Goal: Task Accomplishment & Management: Complete application form

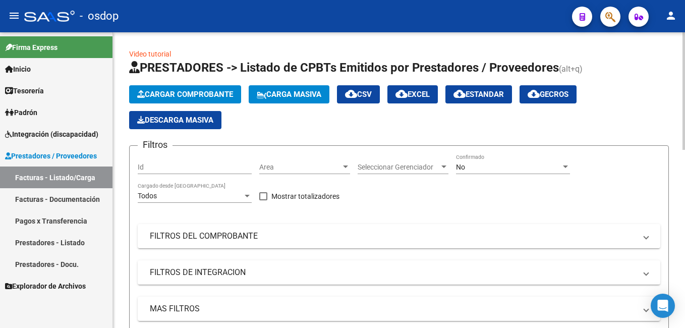
click at [154, 88] on button "Cargar Comprobante" at bounding box center [185, 94] width 112 height 18
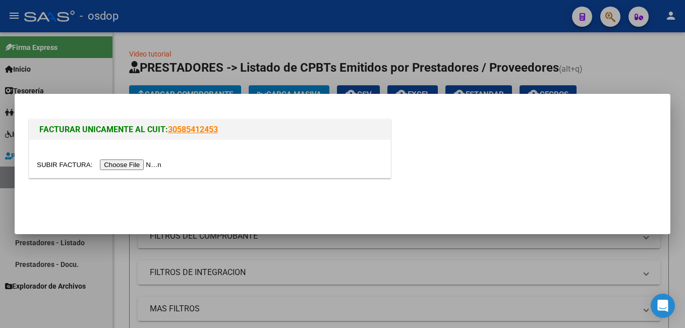
click at [128, 162] on input "file" at bounding box center [101, 164] width 128 height 11
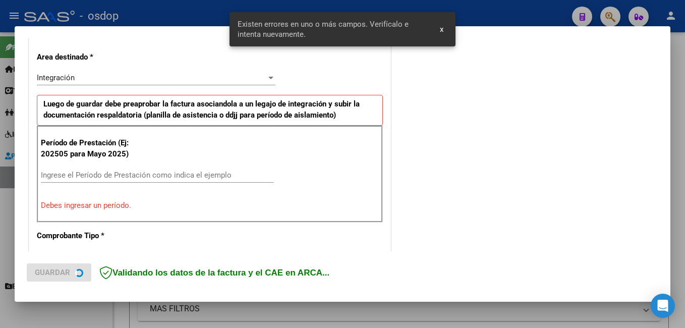
scroll to position [226, 0]
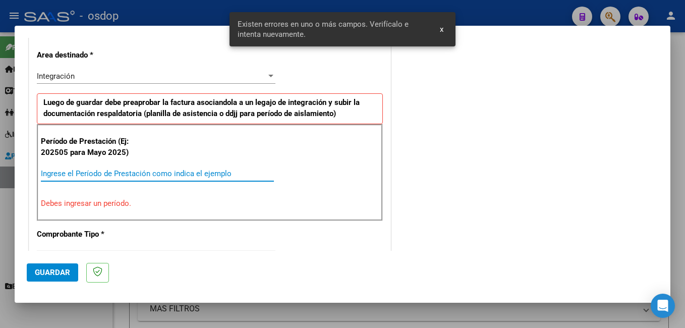
click at [89, 173] on input "Ingrese el Período de Prestación como indica el ejemplo" at bounding box center [157, 173] width 233 height 9
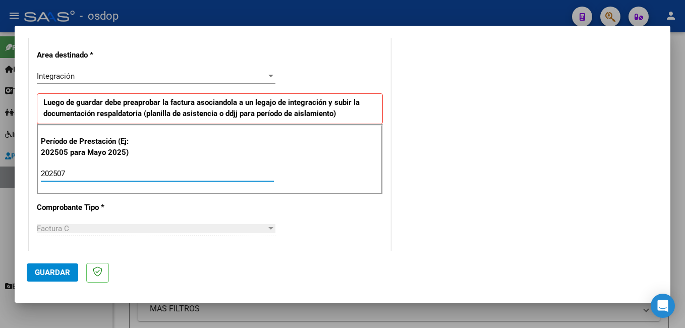
type input "202507"
click at [50, 271] on span "Guardar" at bounding box center [52, 272] width 35 height 9
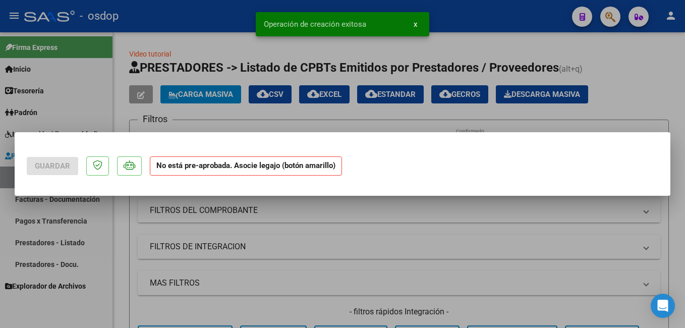
scroll to position [0, 0]
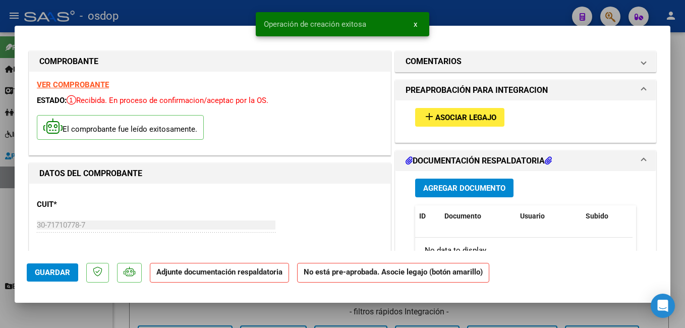
click at [428, 117] on mat-icon "add" at bounding box center [429, 116] width 12 height 12
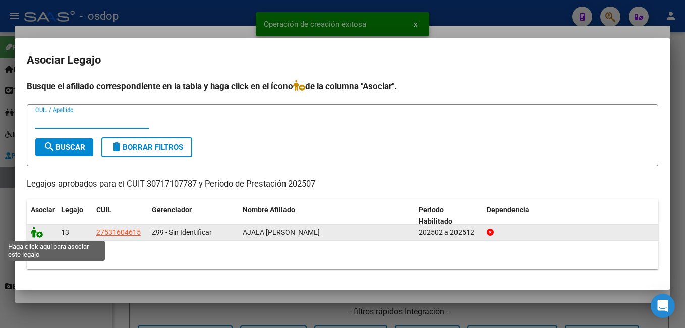
click at [37, 231] on icon at bounding box center [37, 232] width 12 height 11
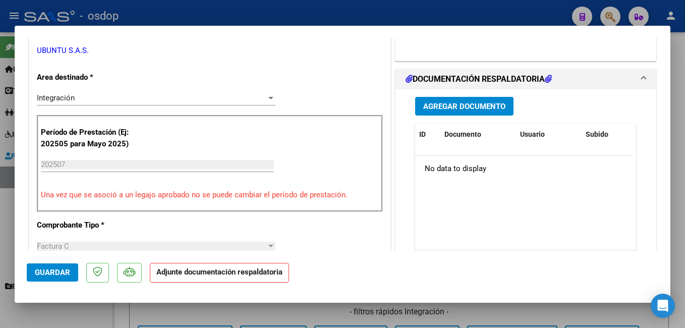
scroll to position [252, 0]
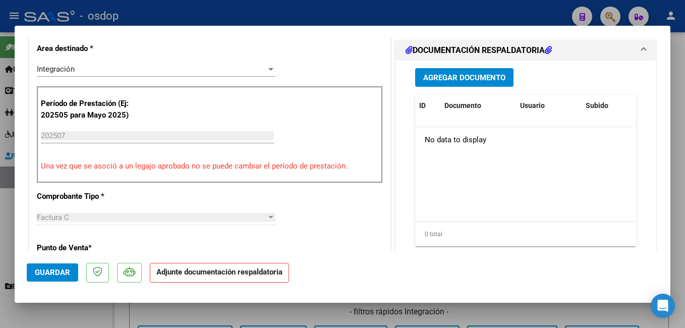
click at [438, 72] on button "Agregar Documento" at bounding box center [464, 77] width 98 height 19
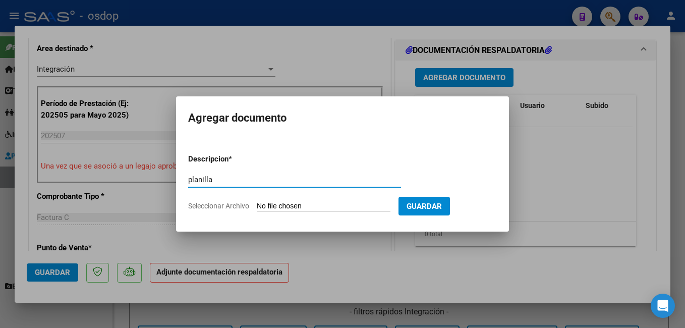
type input "planilla"
click at [347, 204] on input "Seleccionar Archivo" at bounding box center [324, 207] width 134 height 10
type input "C:\fakepath\planilla ubuntu.pdf"
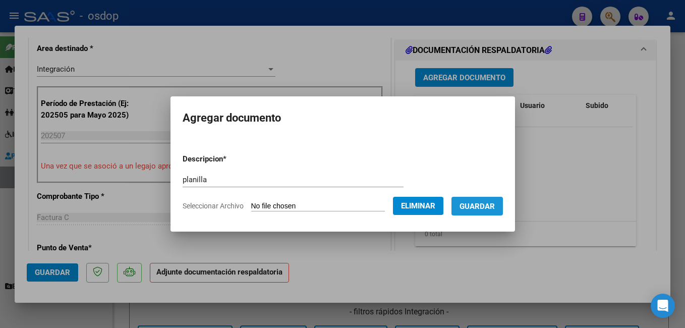
click at [491, 207] on span "Guardar" at bounding box center [477, 206] width 35 height 9
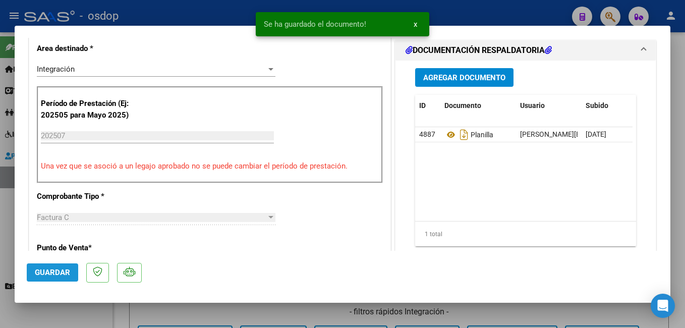
click at [44, 275] on span "Guardar" at bounding box center [52, 272] width 35 height 9
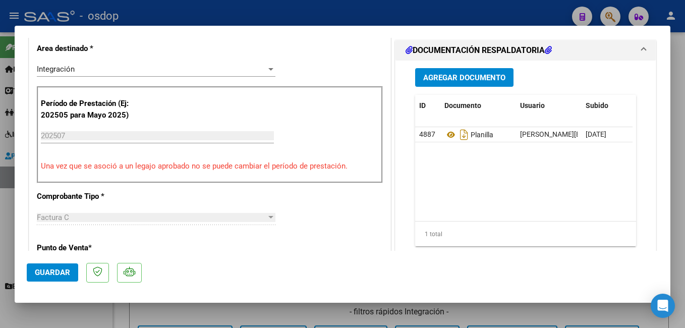
click at [46, 274] on span "Guardar" at bounding box center [52, 272] width 35 height 9
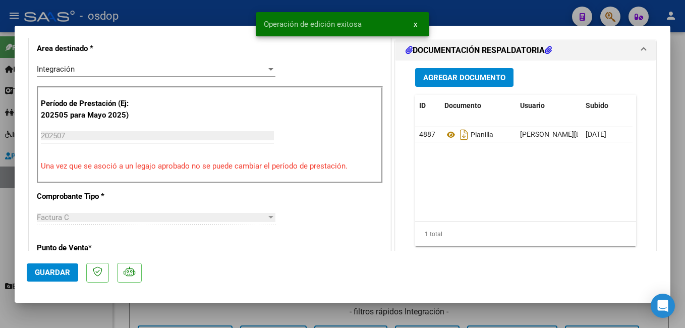
click at [234, 16] on div at bounding box center [342, 164] width 685 height 328
type input "$ 0,00"
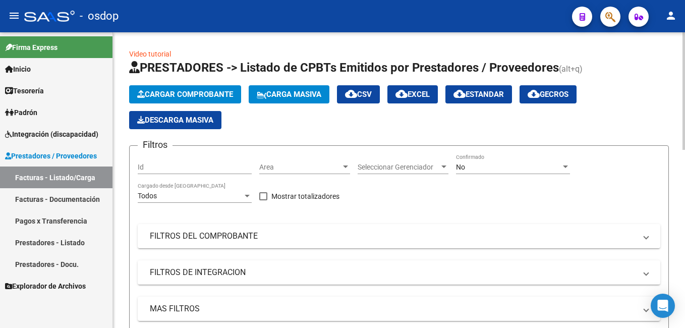
click at [205, 96] on span "Cargar Comprobante" at bounding box center [185, 94] width 96 height 9
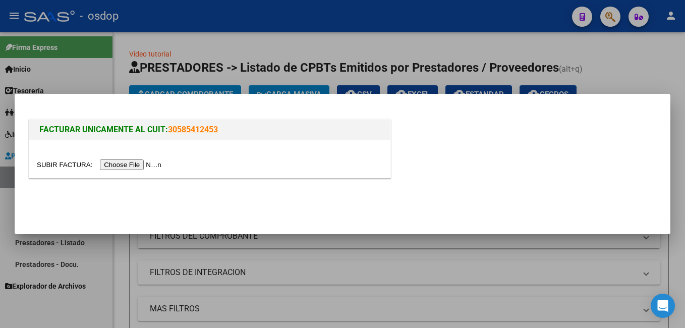
click at [135, 162] on input "file" at bounding box center [101, 164] width 128 height 11
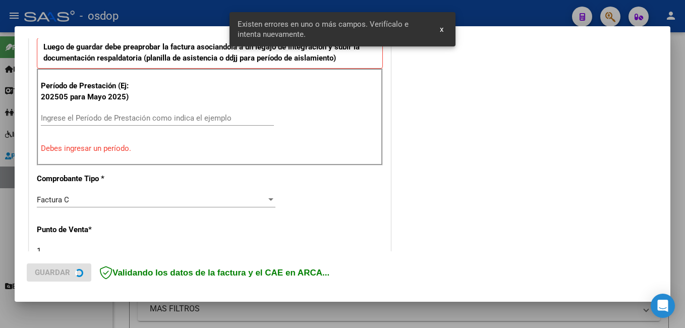
scroll to position [287, 0]
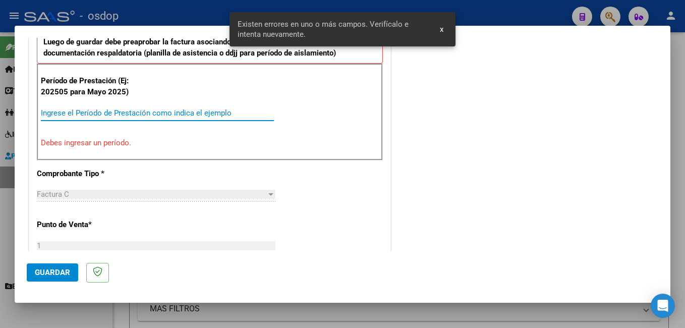
click at [96, 117] on input "Ingrese el Período de Prestación como indica el ejemplo" at bounding box center [157, 112] width 233 height 9
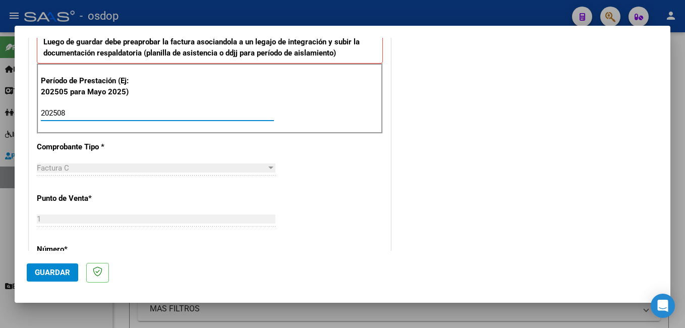
type input "202508"
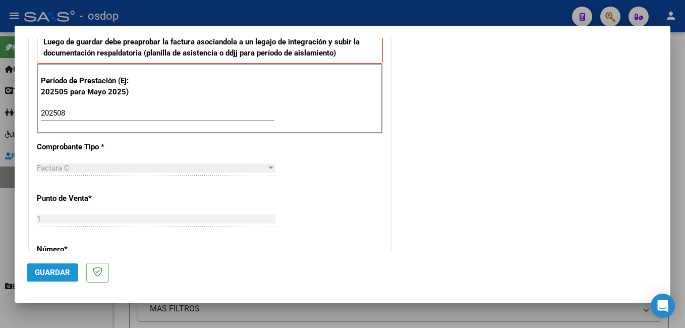
click at [62, 278] on button "Guardar" at bounding box center [52, 272] width 51 height 18
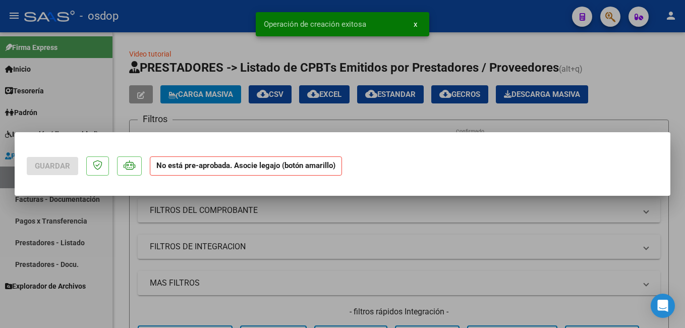
scroll to position [0, 0]
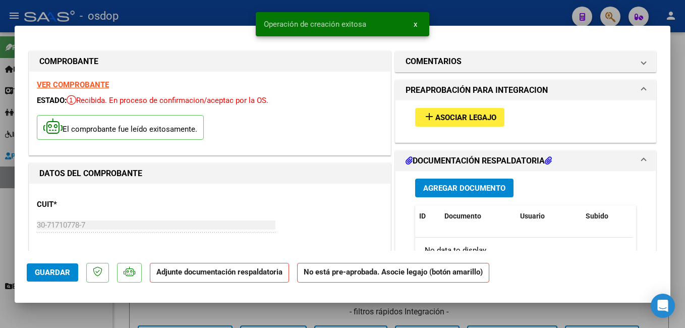
click at [452, 116] on span "Asociar Legajo" at bounding box center [465, 117] width 61 height 9
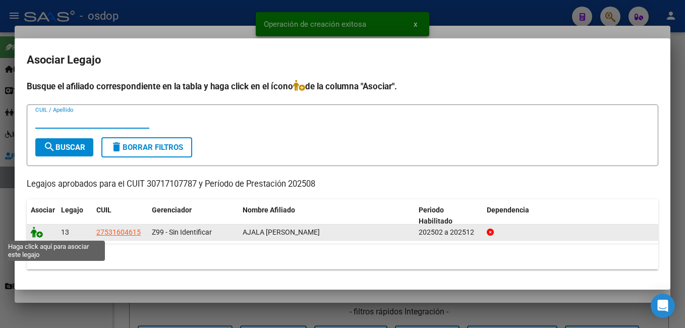
click at [36, 236] on icon at bounding box center [37, 232] width 12 height 11
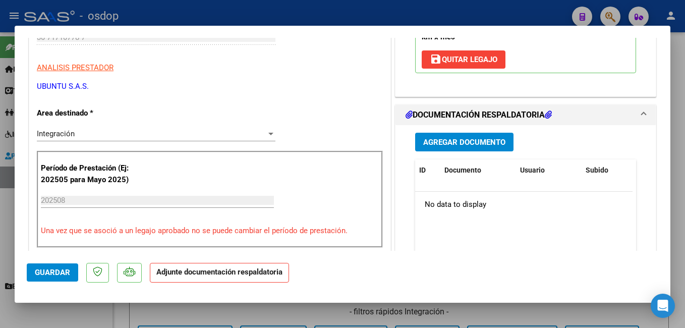
scroll to position [252, 0]
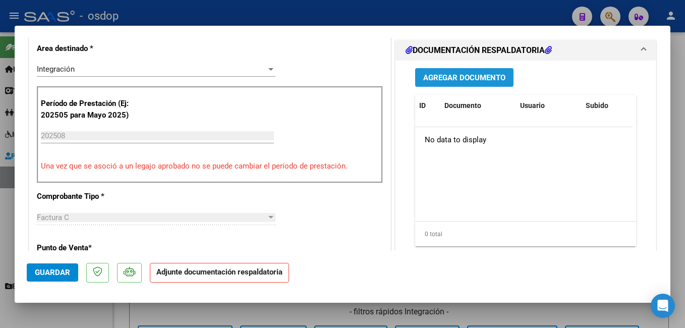
click at [438, 80] on span "Agregar Documento" at bounding box center [464, 77] width 82 height 9
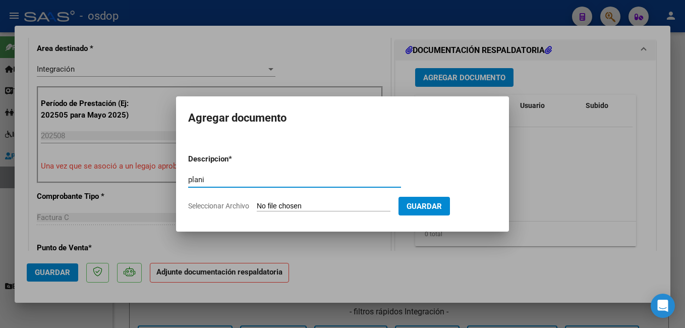
type input "planilla"
click at [267, 206] on input "Seleccionar Archivo" at bounding box center [324, 207] width 134 height 10
type input "C:\fakepath\planilla agosto ubuntu.pdf"
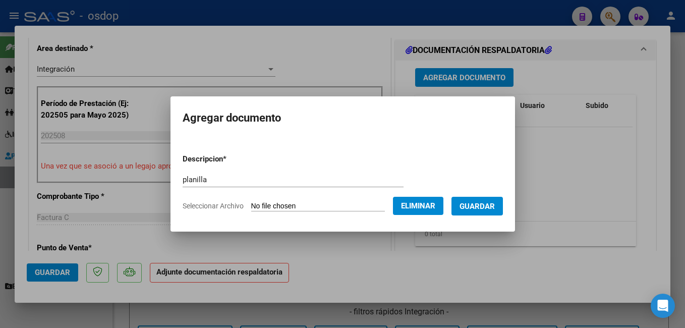
click at [484, 206] on span "Guardar" at bounding box center [477, 206] width 35 height 9
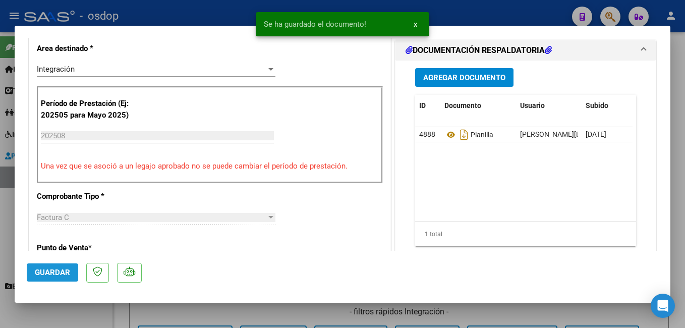
click at [62, 269] on span "Guardar" at bounding box center [52, 272] width 35 height 9
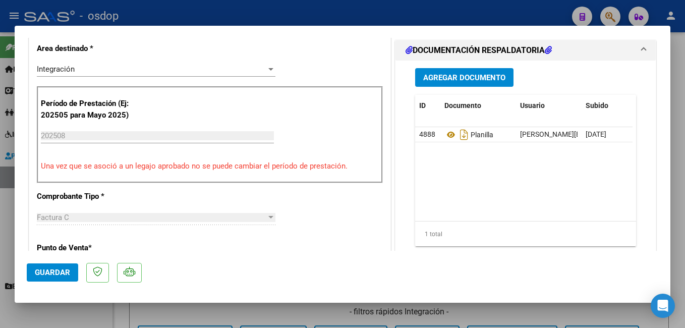
click at [49, 271] on span "Guardar" at bounding box center [52, 272] width 35 height 9
click at [468, 20] on div at bounding box center [342, 164] width 685 height 328
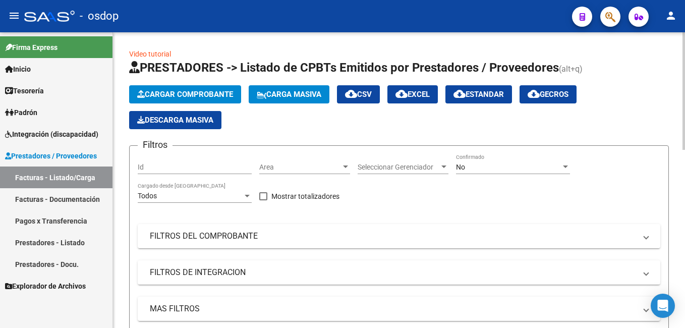
click at [220, 179] on div "Id" at bounding box center [195, 168] width 114 height 29
